Goal: Information Seeking & Learning: Learn about a topic

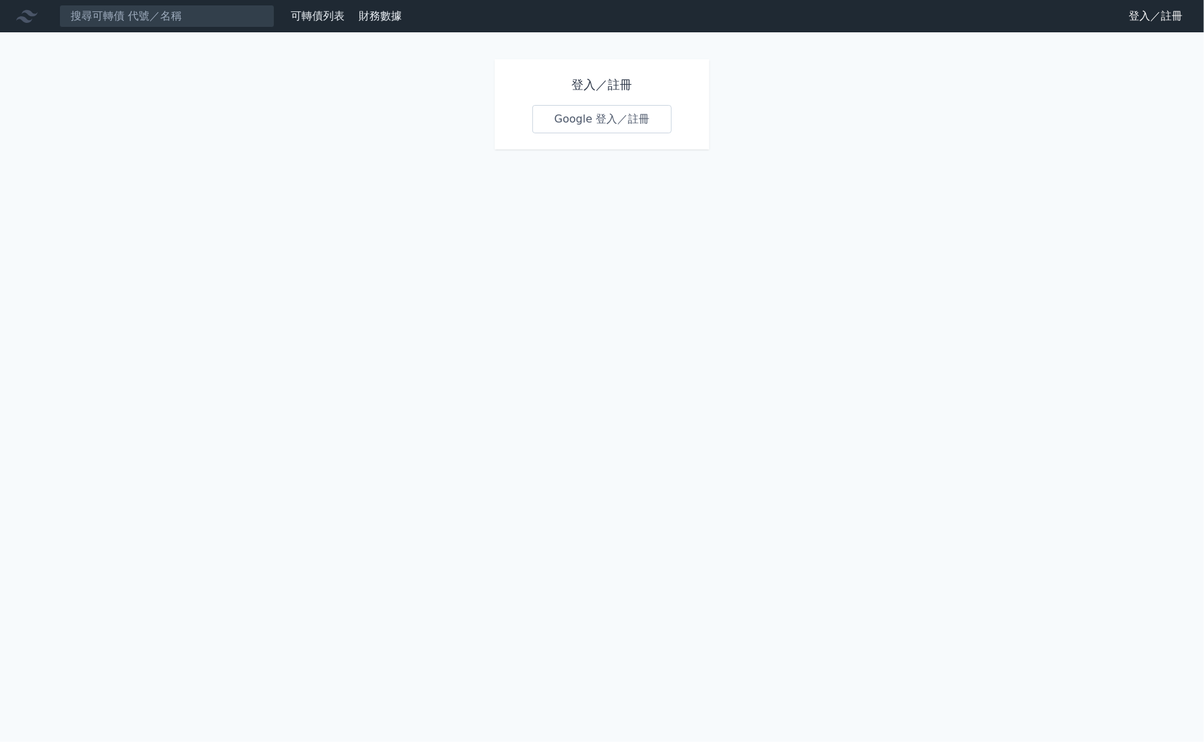
click at [587, 133] on link "Google 登入／註冊" at bounding box center [602, 119] width 140 height 28
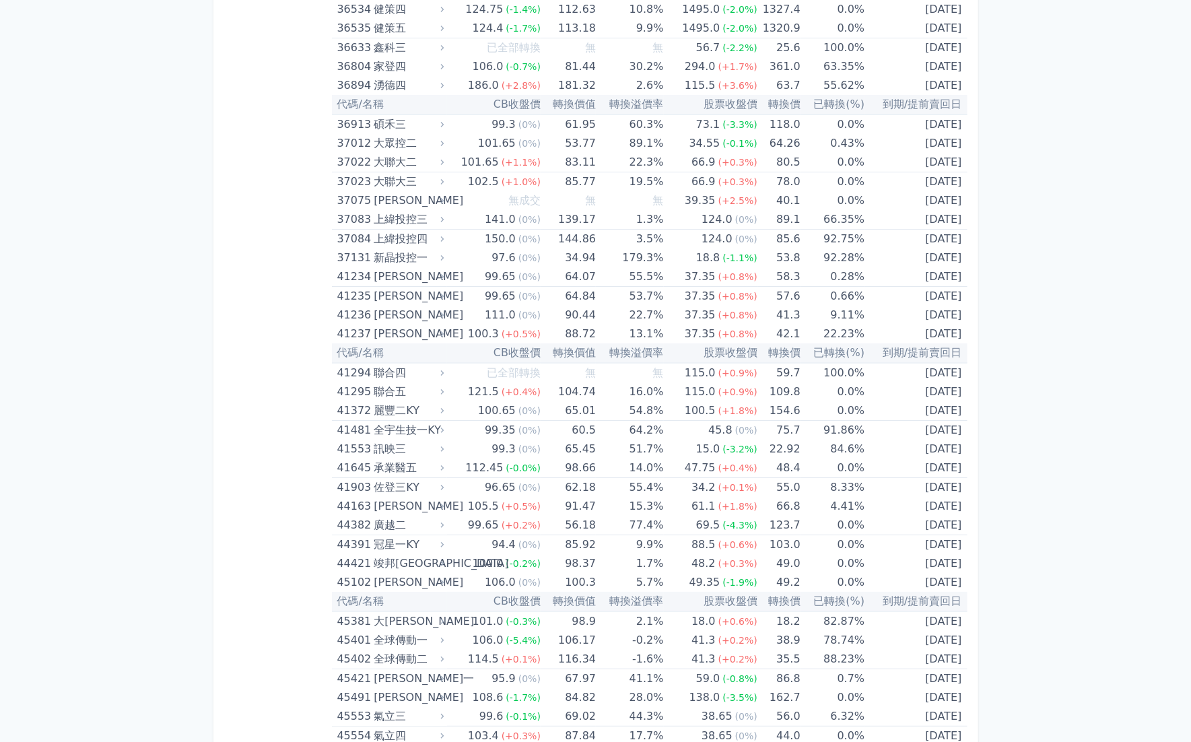
scroll to position [3495, 0]
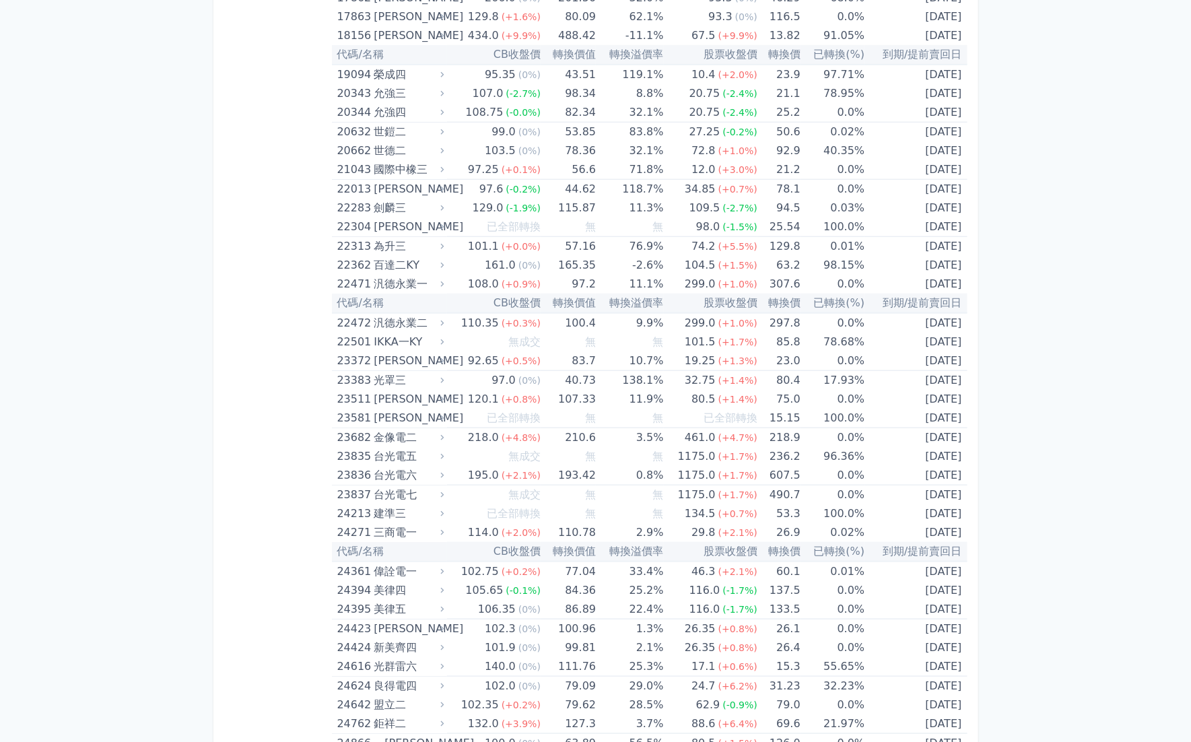
scroll to position [0, 0]
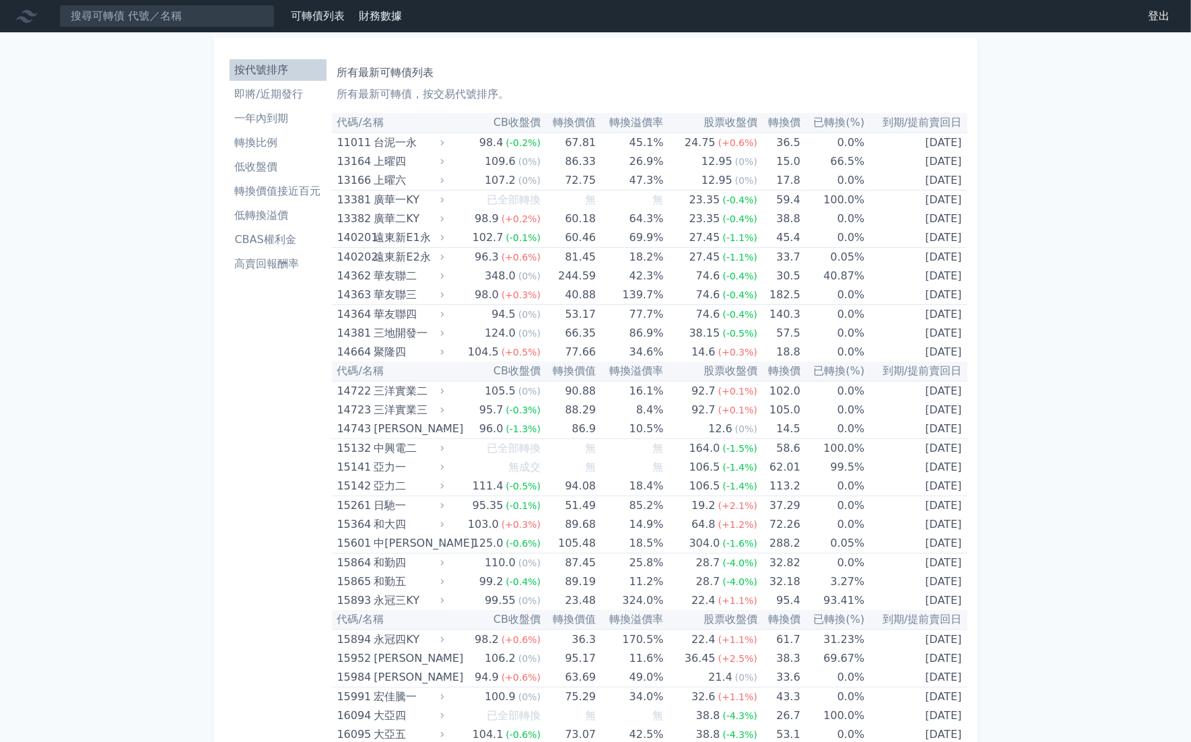
click at [229, 223] on li "低轉換溢價" at bounding box center [277, 215] width 97 height 16
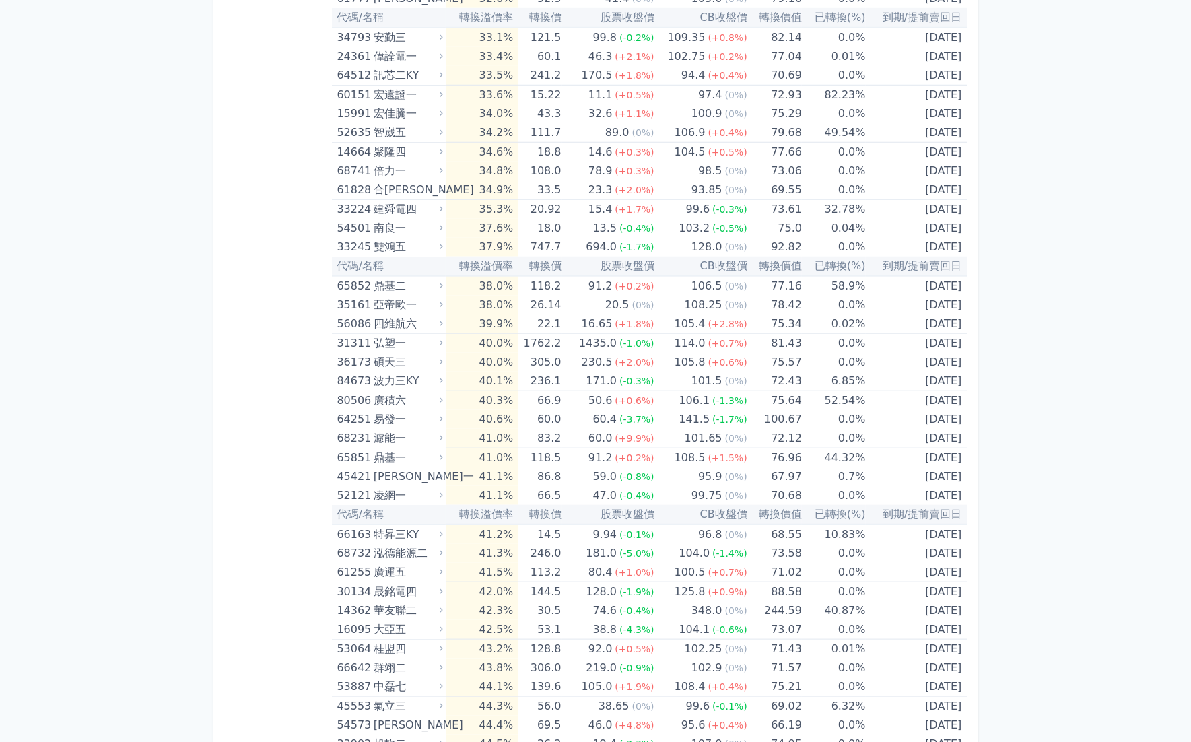
scroll to position [4147, 0]
